Goal: Transaction & Acquisition: Purchase product/service

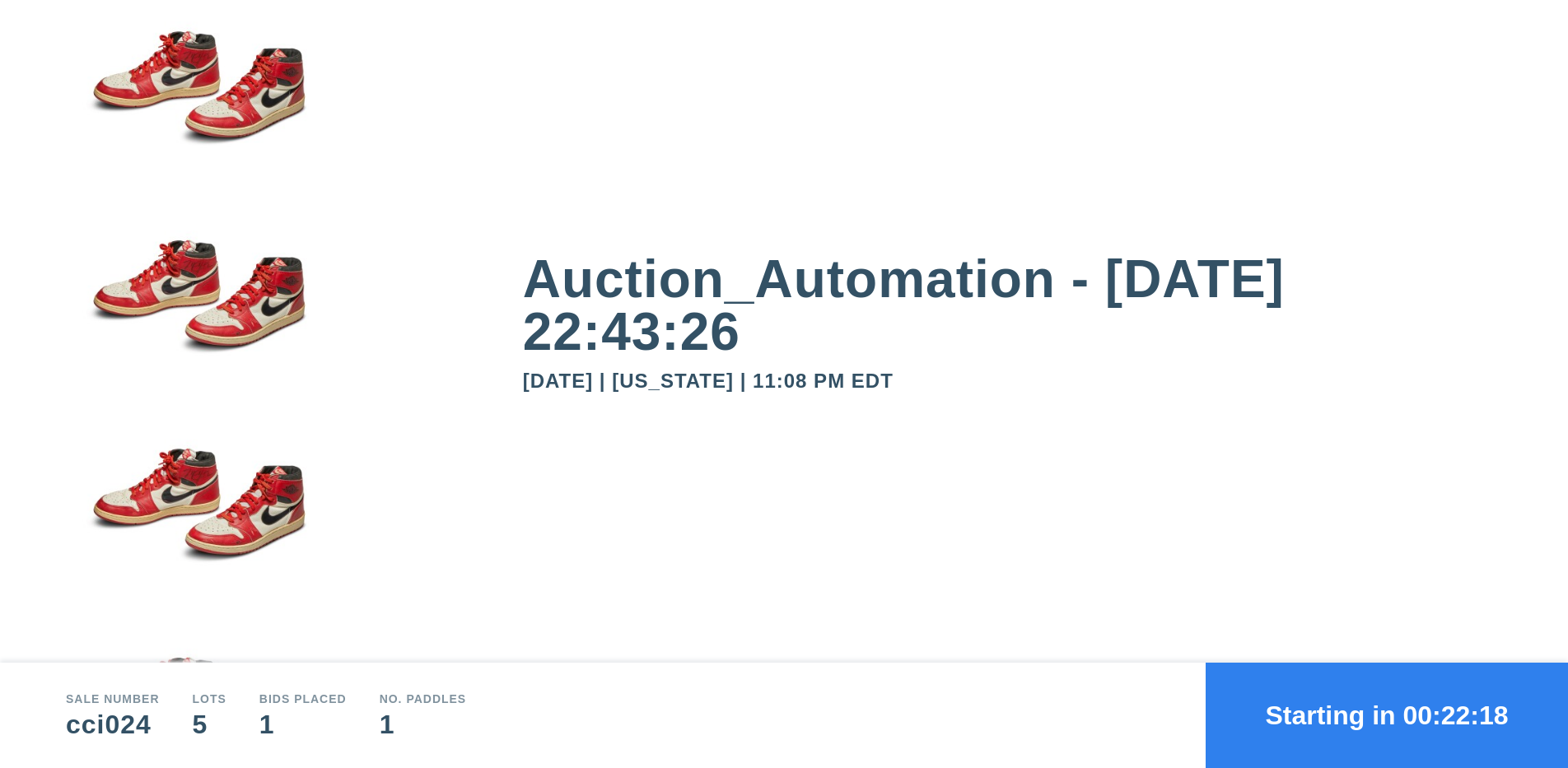
click at [1387, 716] on button "Starting in 00:22:18" at bounding box center [1386, 715] width 362 height 105
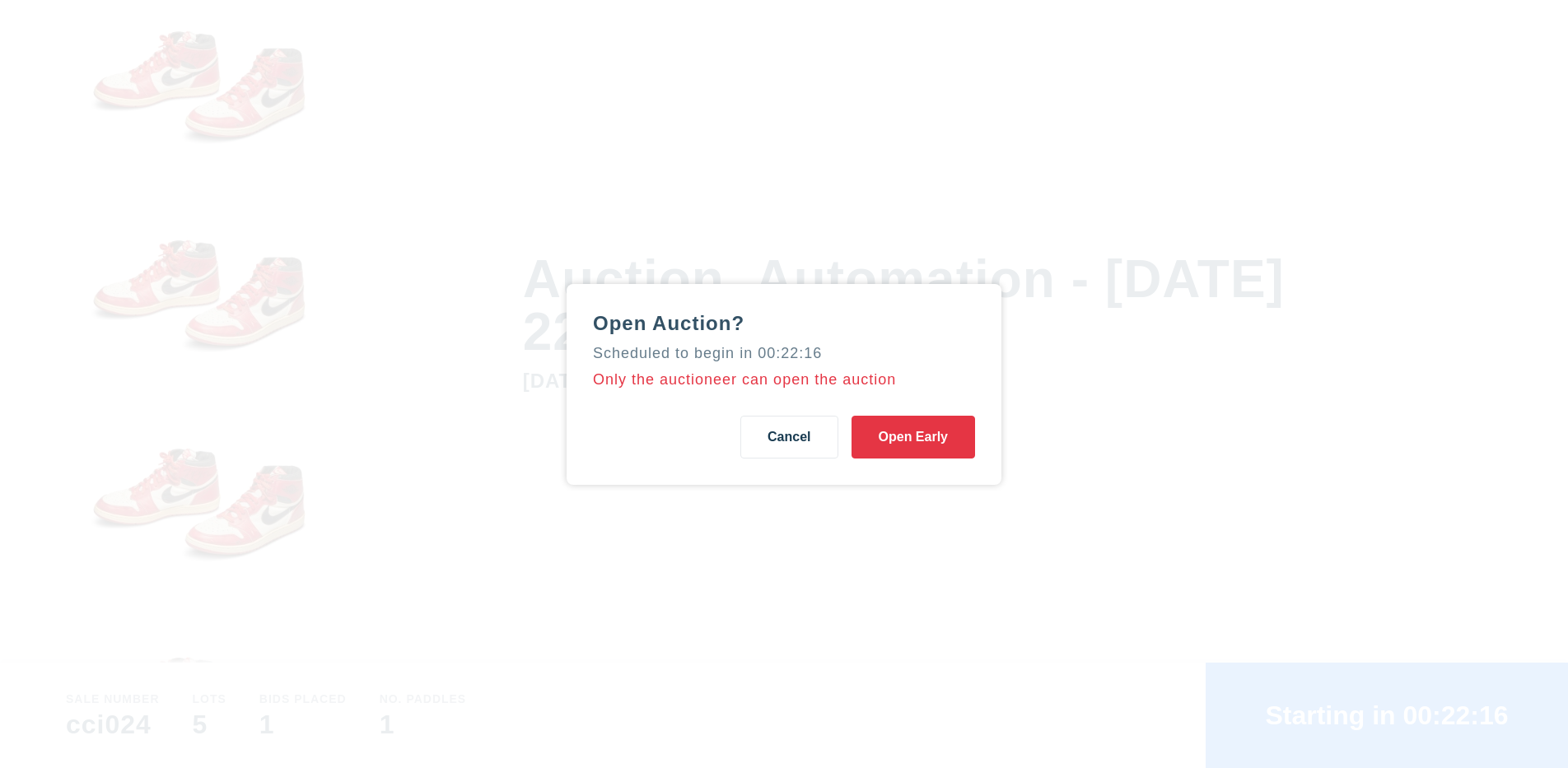
click at [912, 437] on button "Open Early" at bounding box center [912, 437] width 123 height 43
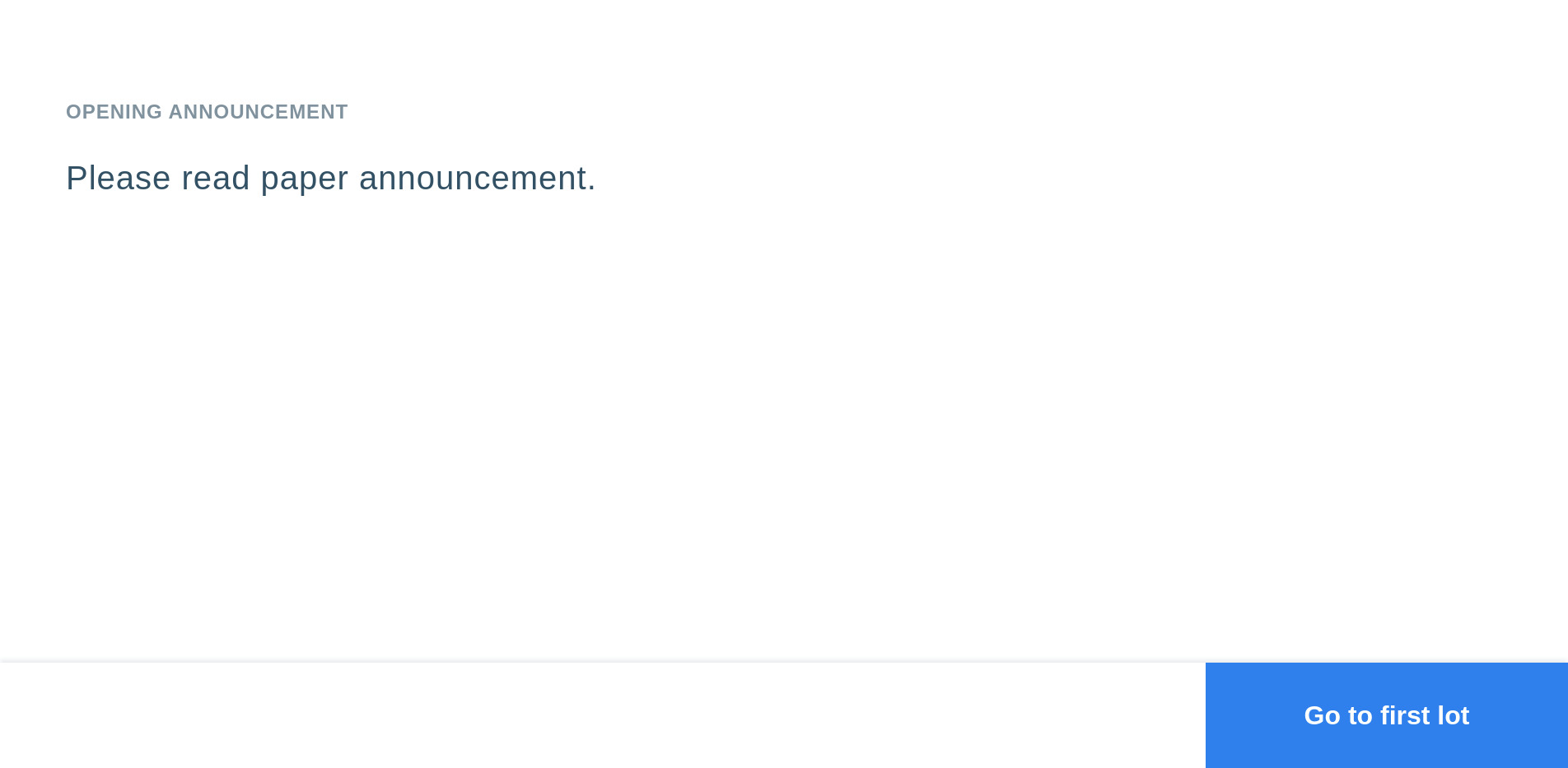
click at [1387, 716] on button "Go to first lot" at bounding box center [1386, 715] width 362 height 105
